Goal: Navigation & Orientation: Find specific page/section

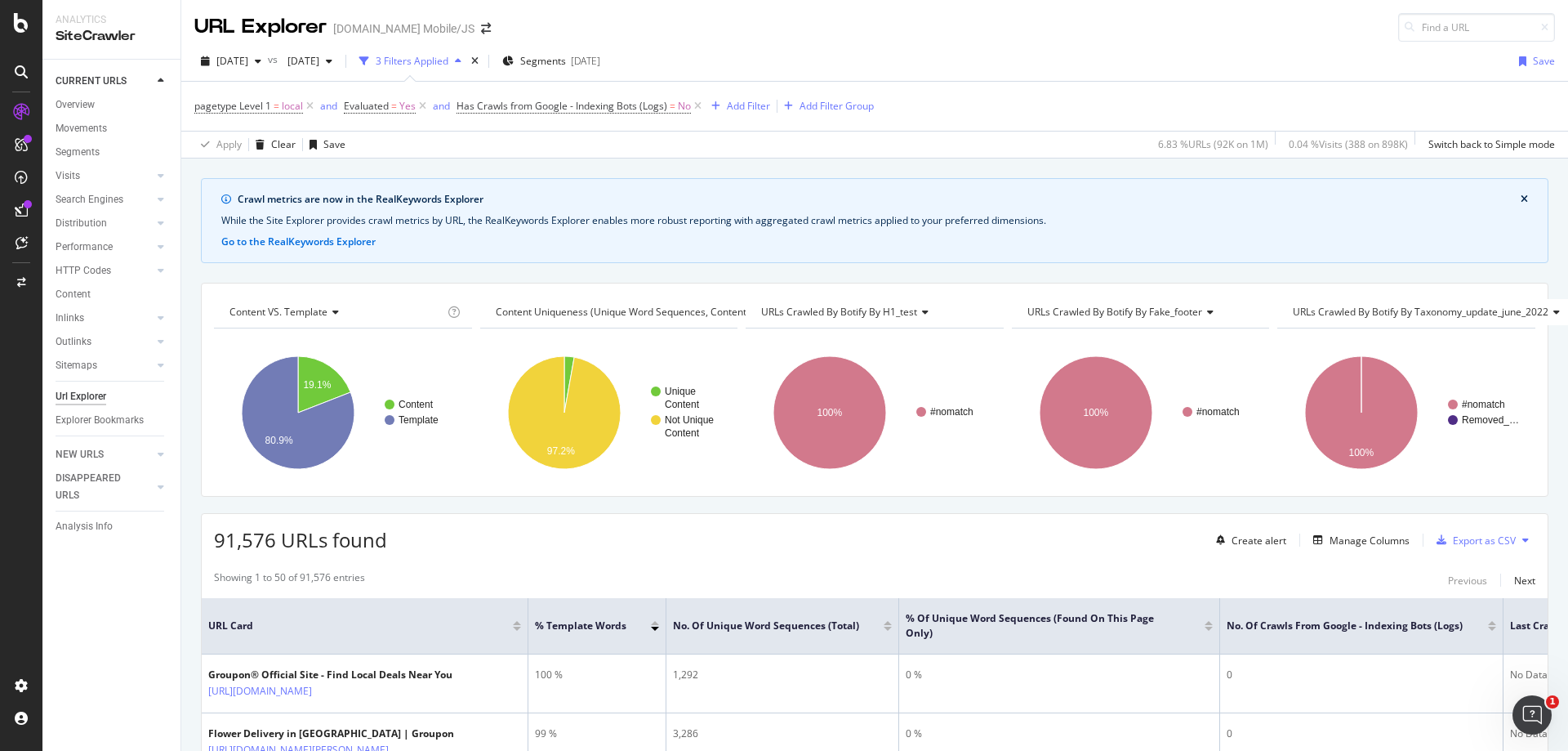
scroll to position [77, 0]
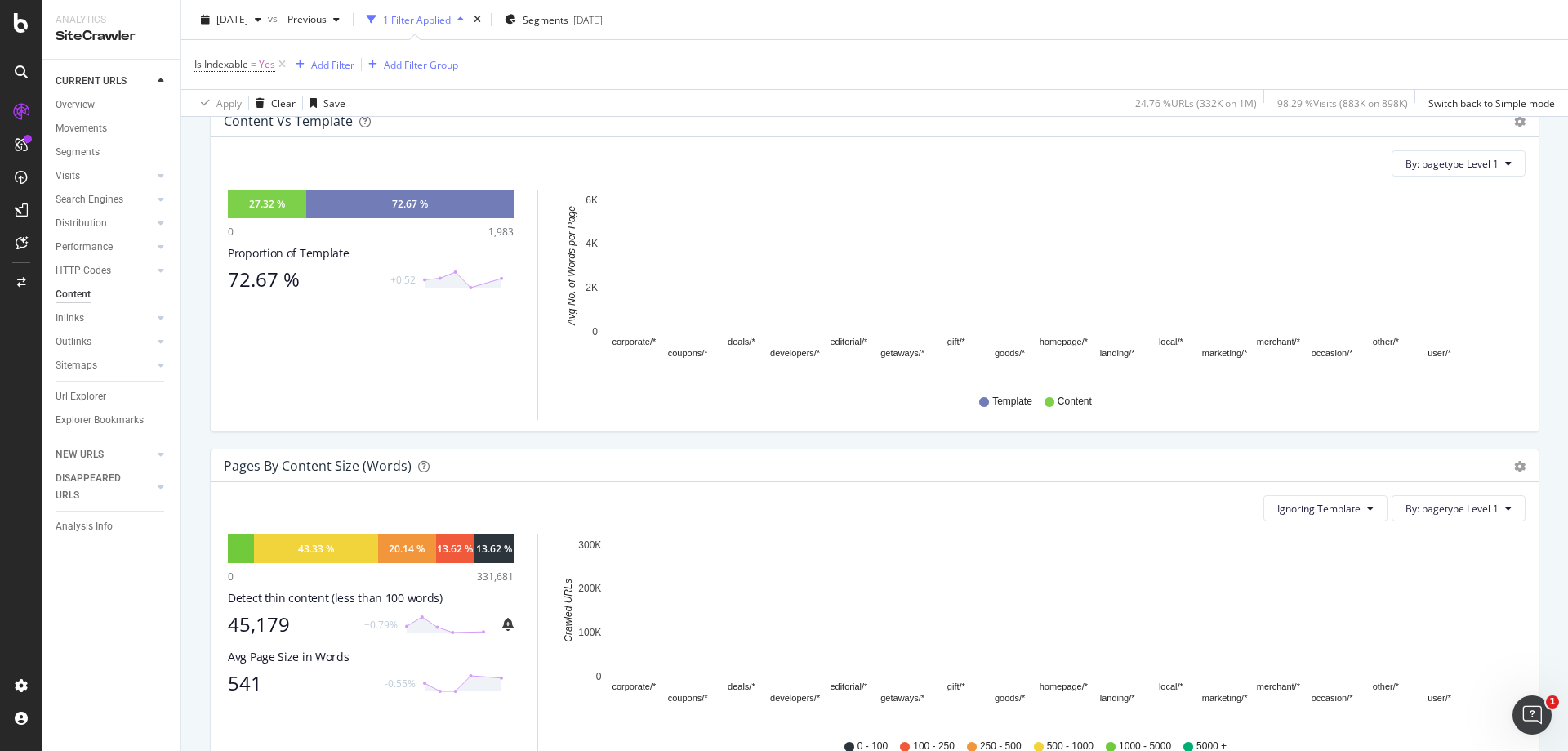
scroll to position [572, 0]
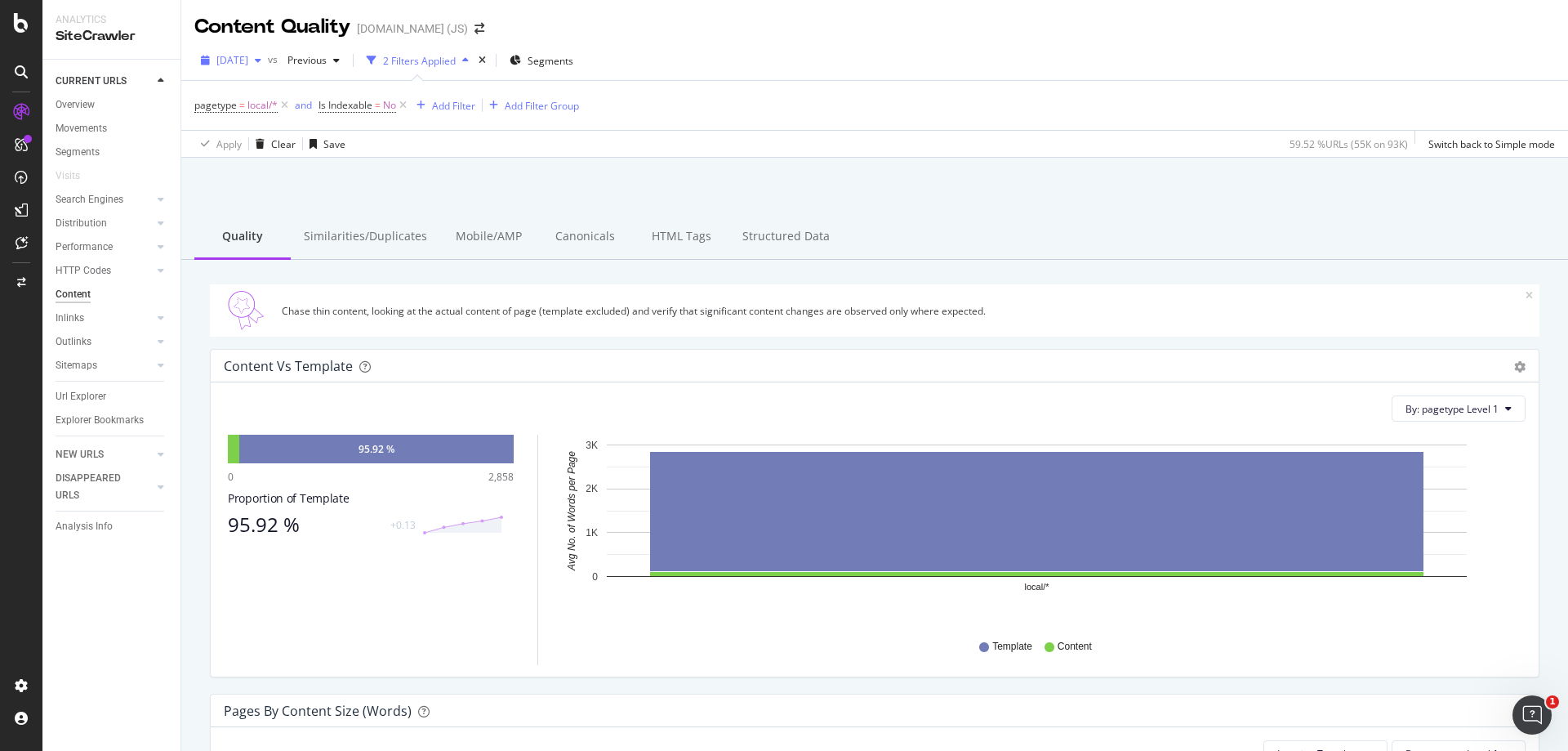
click at [248, 64] on span "2025 Oct. 6th" at bounding box center [233, 60] width 32 height 14
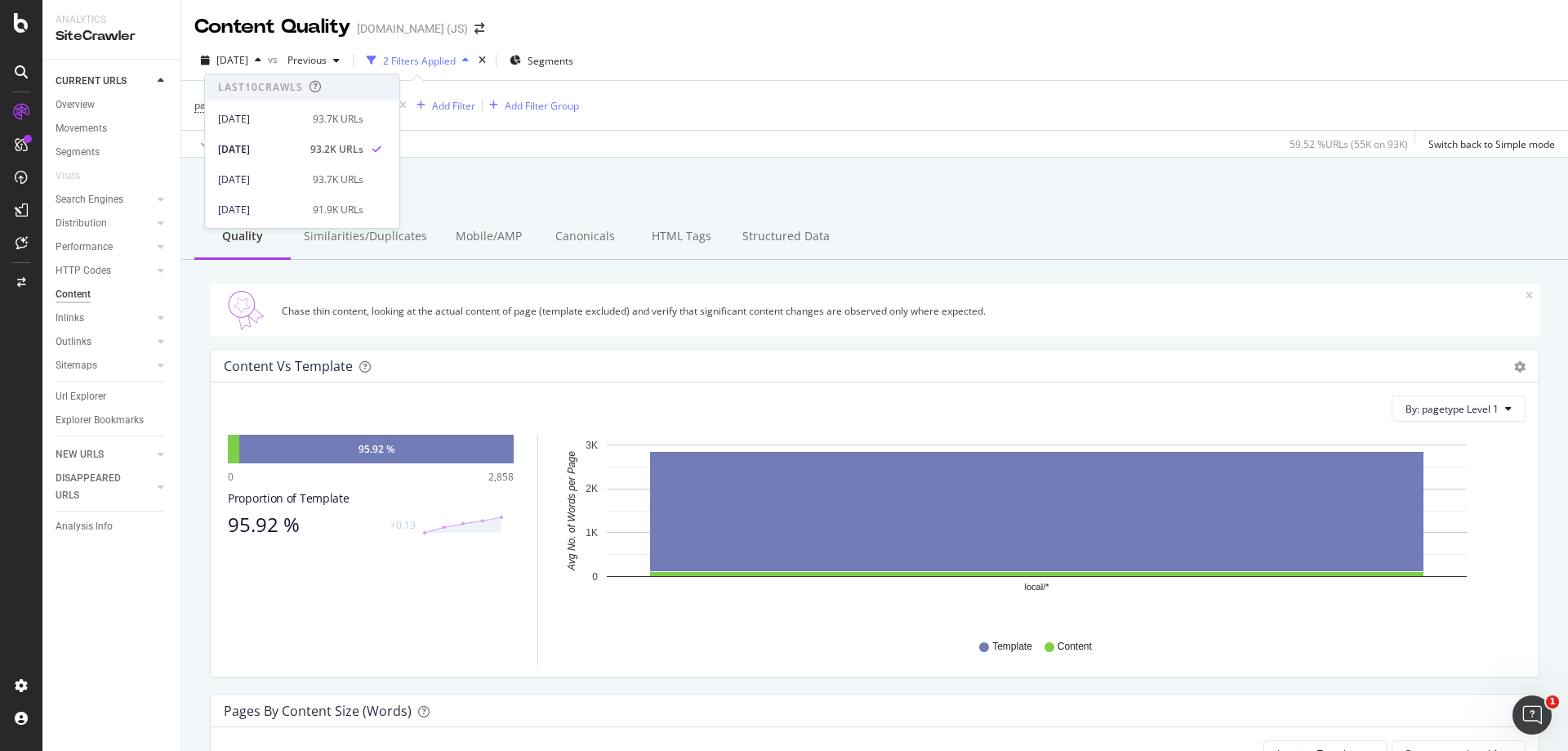
click at [409, 26] on div "Groupon.co.uk (JS)" at bounding box center [412, 29] width 111 height 16
click at [457, 30] on div "Groupon.co.uk (JS)" at bounding box center [412, 29] width 111 height 16
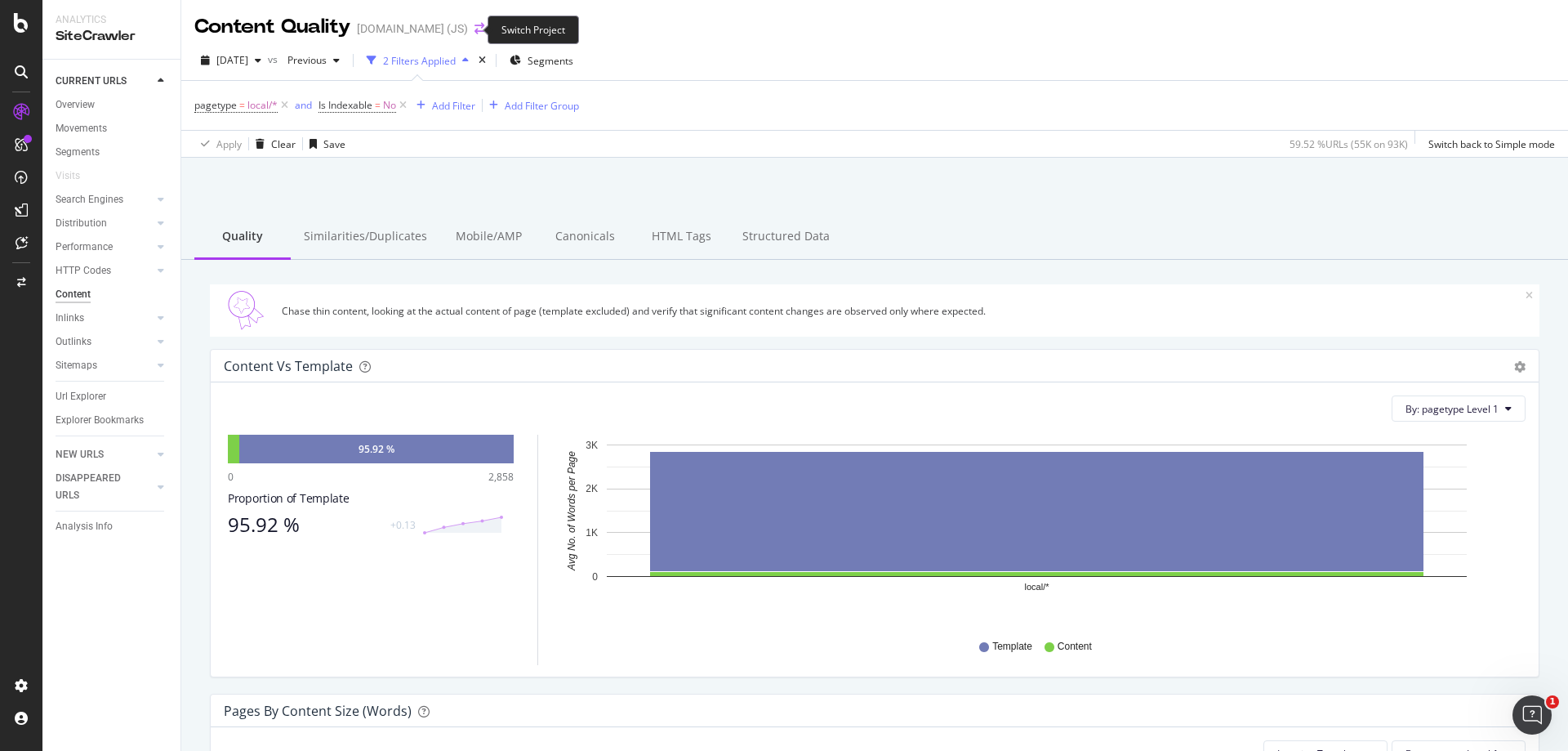
click at [475, 30] on icon "arrow-right-arrow-left" at bounding box center [479, 29] width 10 height 12
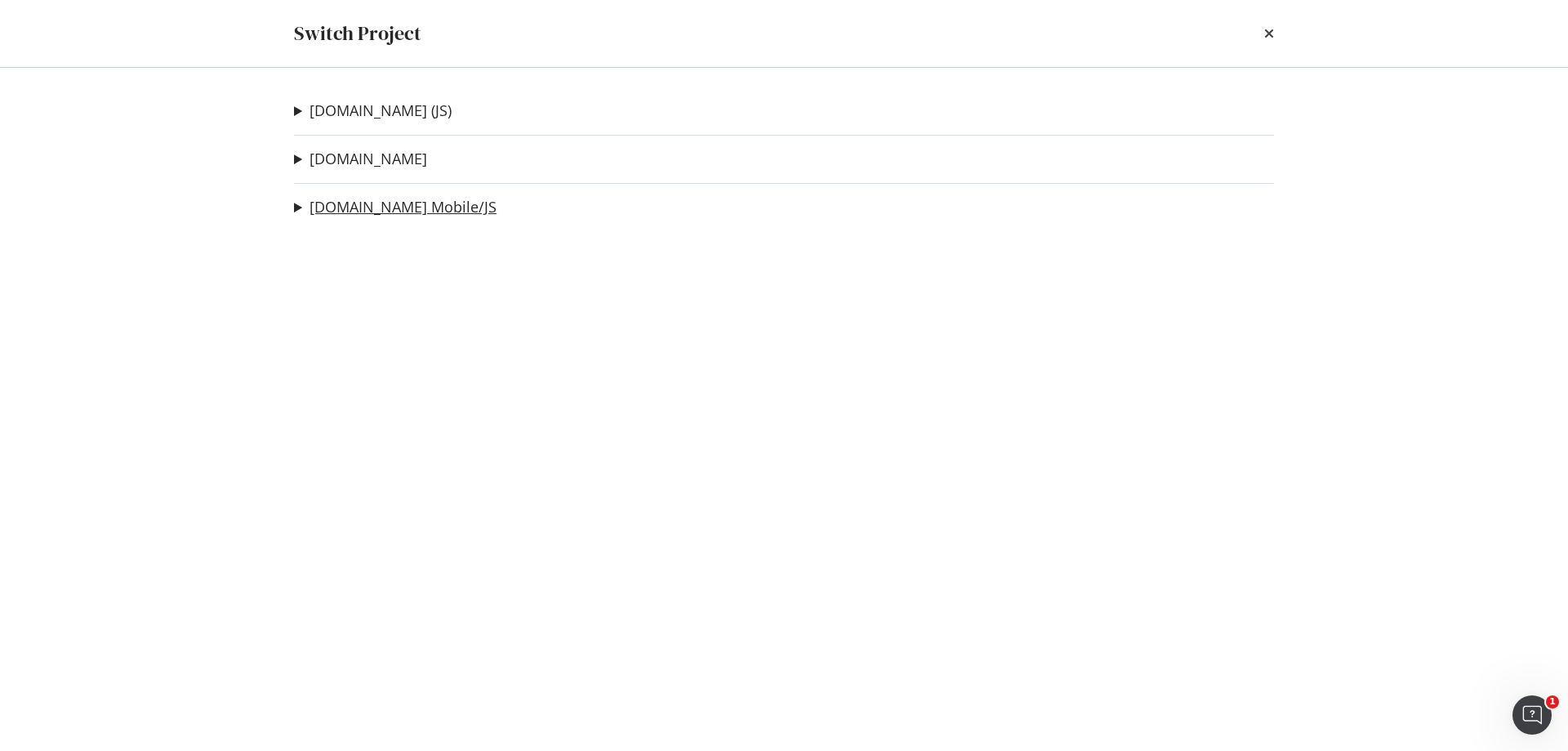
click at [402, 201] on link "[DOMAIN_NAME] Mobile/JS" at bounding box center [403, 206] width 187 height 17
